Goal: Book appointment/travel/reservation

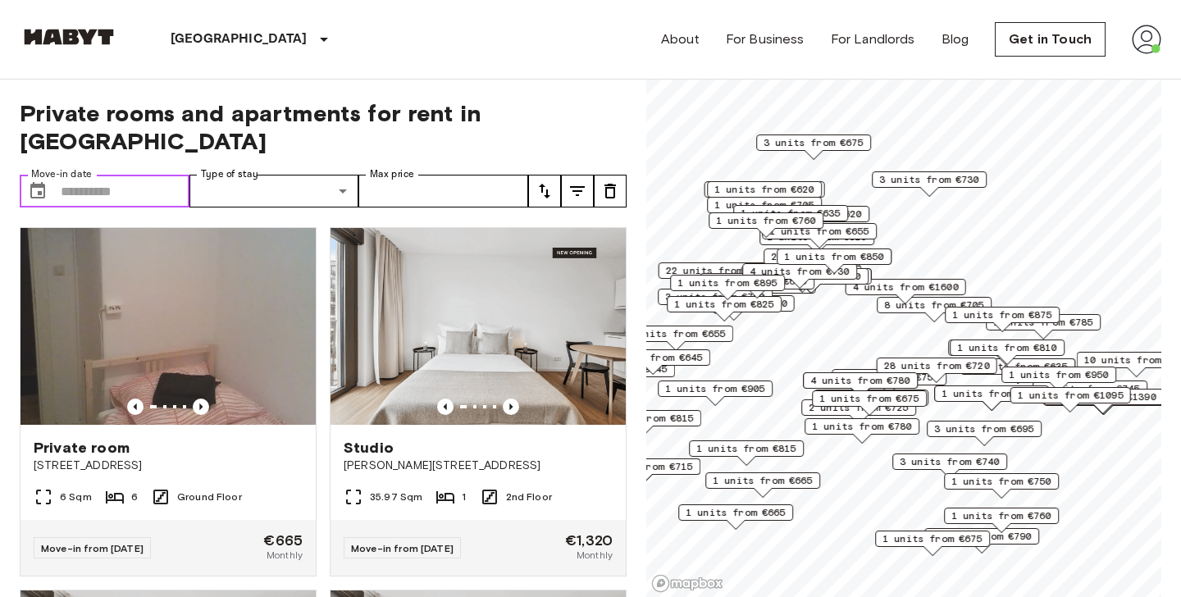
click at [128, 175] on input "Move-in date" at bounding box center [125, 191] width 129 height 33
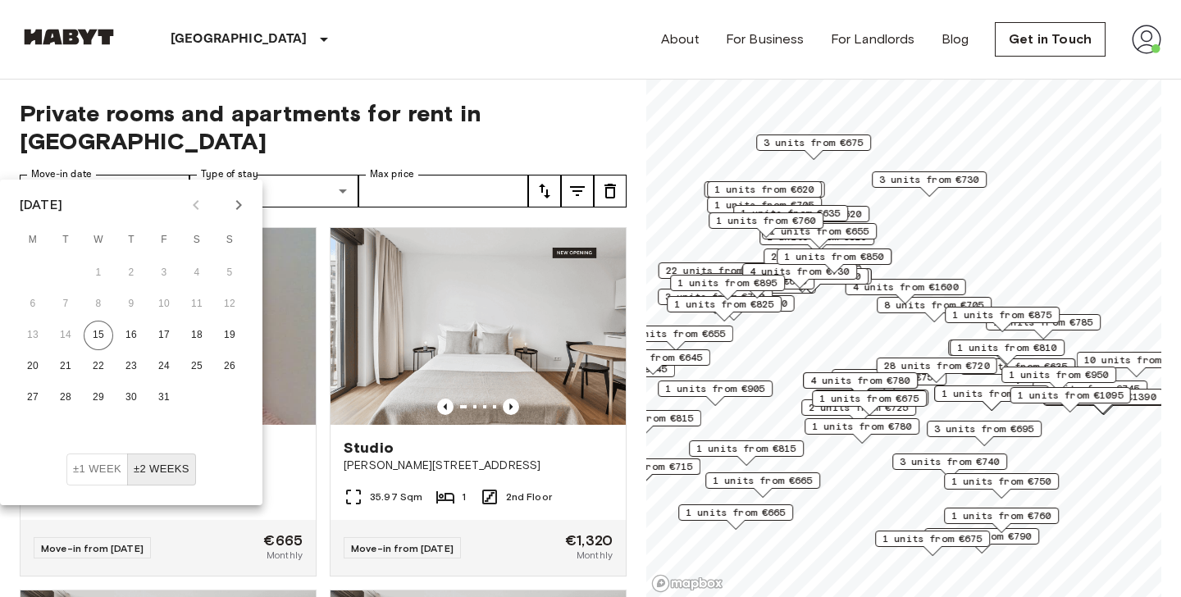
click at [230, 207] on icon "Next month" at bounding box center [239, 205] width 20 height 20
click at [122, 325] on button "15" at bounding box center [131, 336] width 30 height 30
type input "**********"
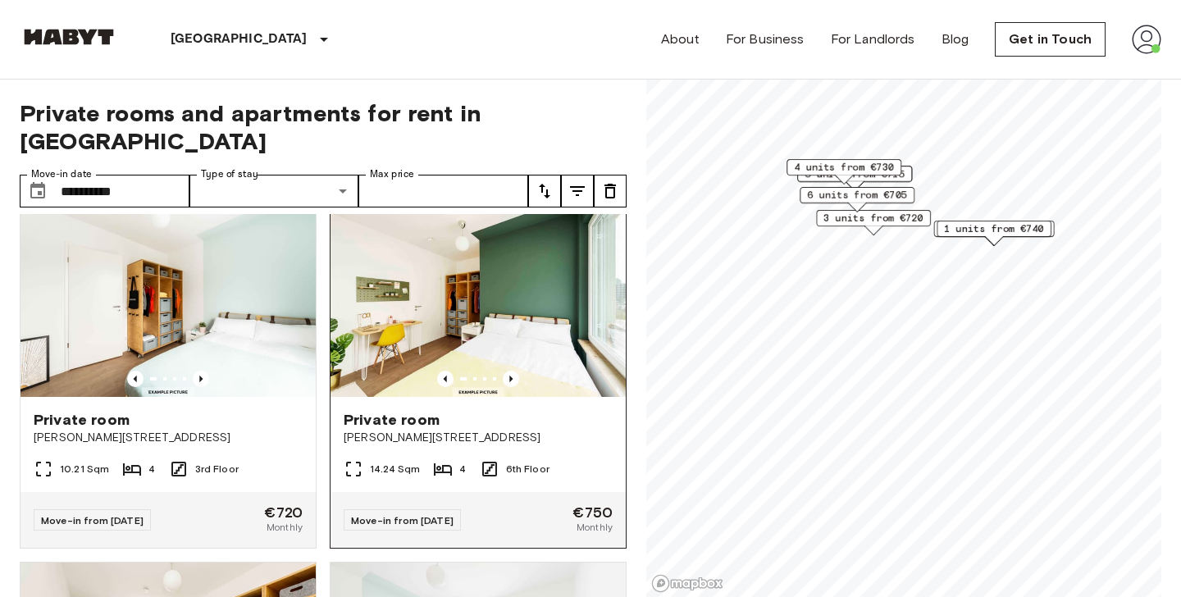
scroll to position [55, 0]
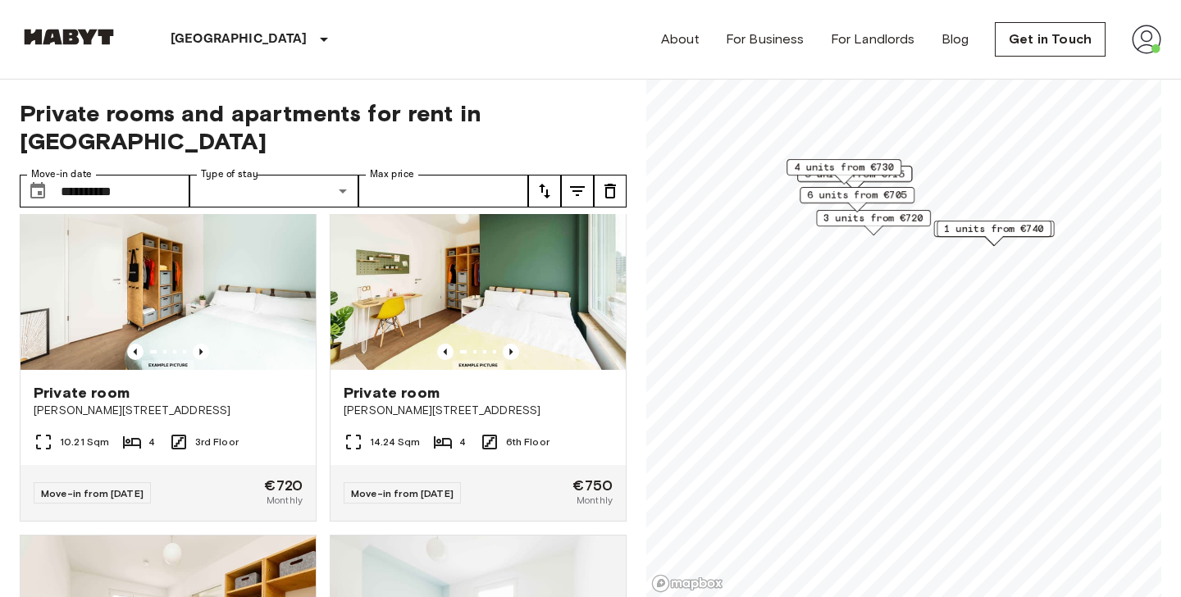
click at [835, 210] on div "6 units from €705" at bounding box center [856, 199] width 115 height 25
click at [879, 219] on span "3 units from €720" at bounding box center [873, 218] width 100 height 15
